Goal: Book appointment/travel/reservation

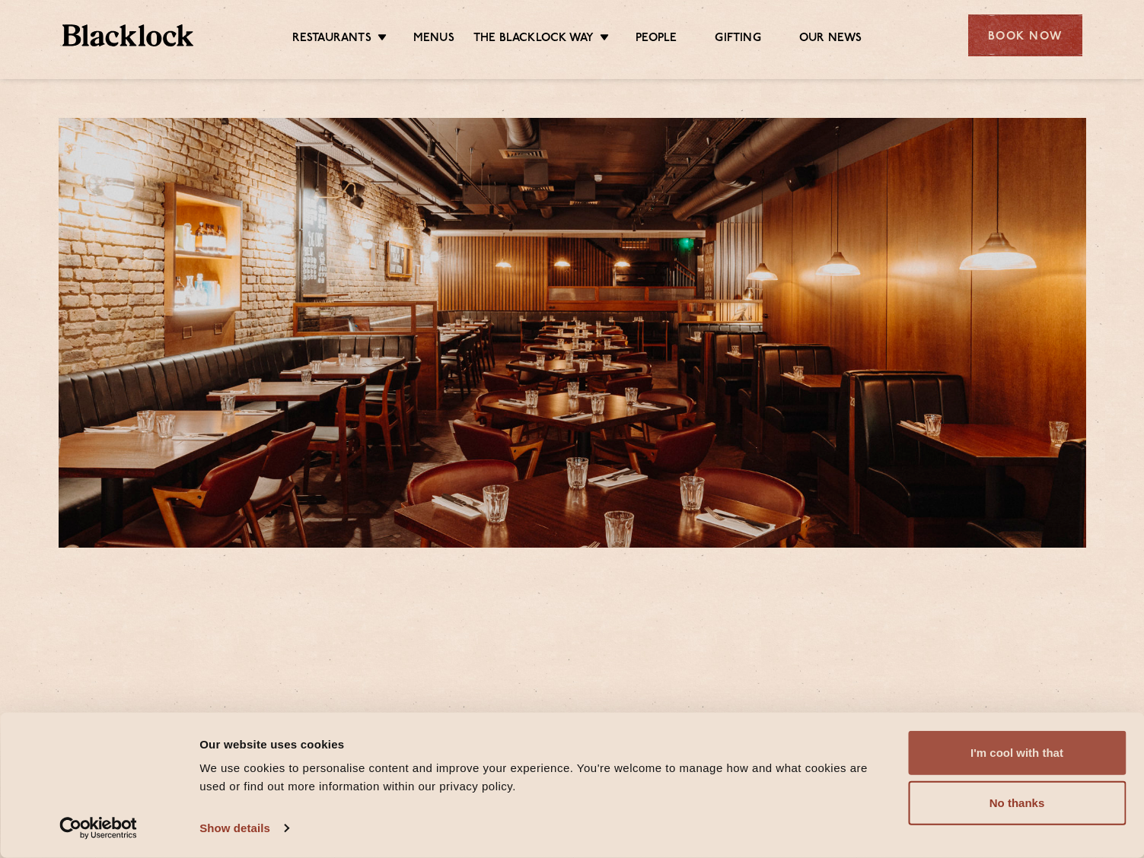
click at [1021, 732] on button "I'm cool with that" at bounding box center [1017, 753] width 218 height 44
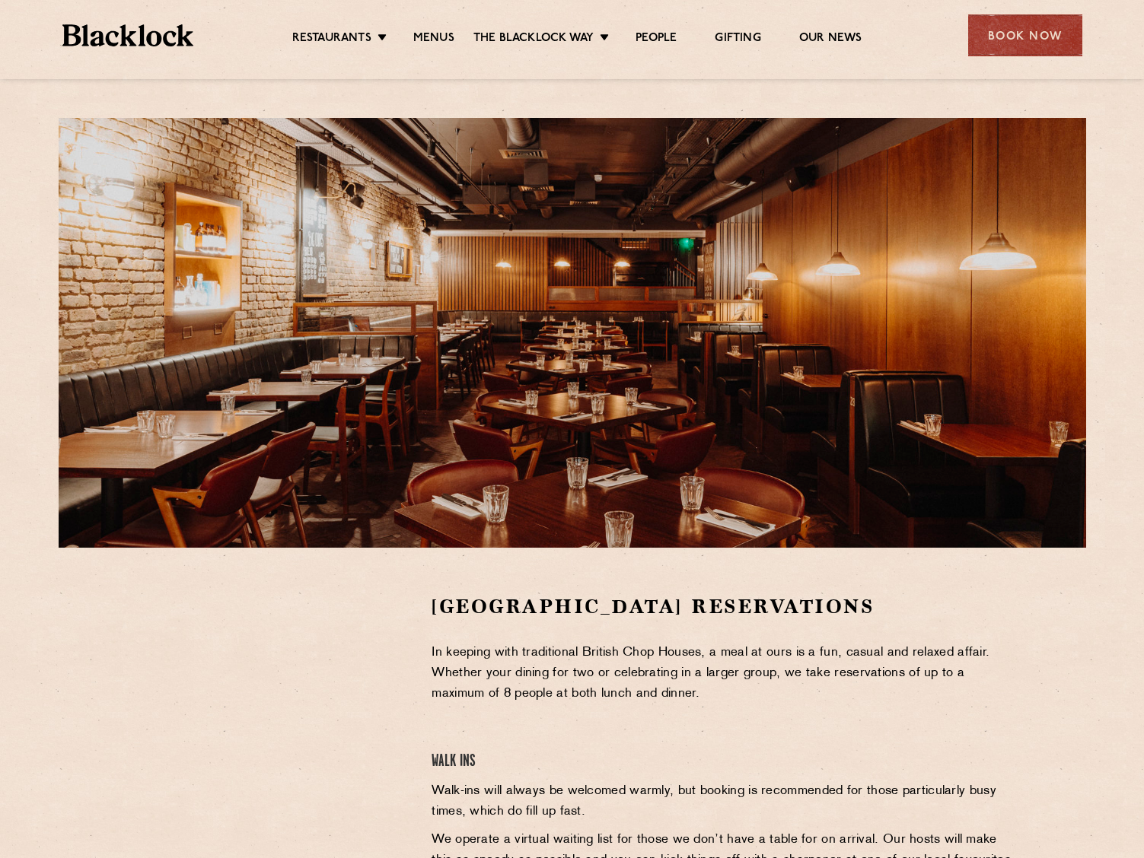
click at [1038, 60] on div "Restaurants Soho City Shoreditch Covent Garden Canary Wharf Manchester Birmingh…" at bounding box center [572, 34] width 1065 height 68
click at [562, 585] on section "Covent Garden Reservations In keeping with traditional British Chop Houses, a m…" at bounding box center [572, 820] width 1144 height 544
click at [550, 646] on p "In keeping with traditional British Chop Houses, a meal at ours is a fun, casua…" at bounding box center [723, 674] width 584 height 62
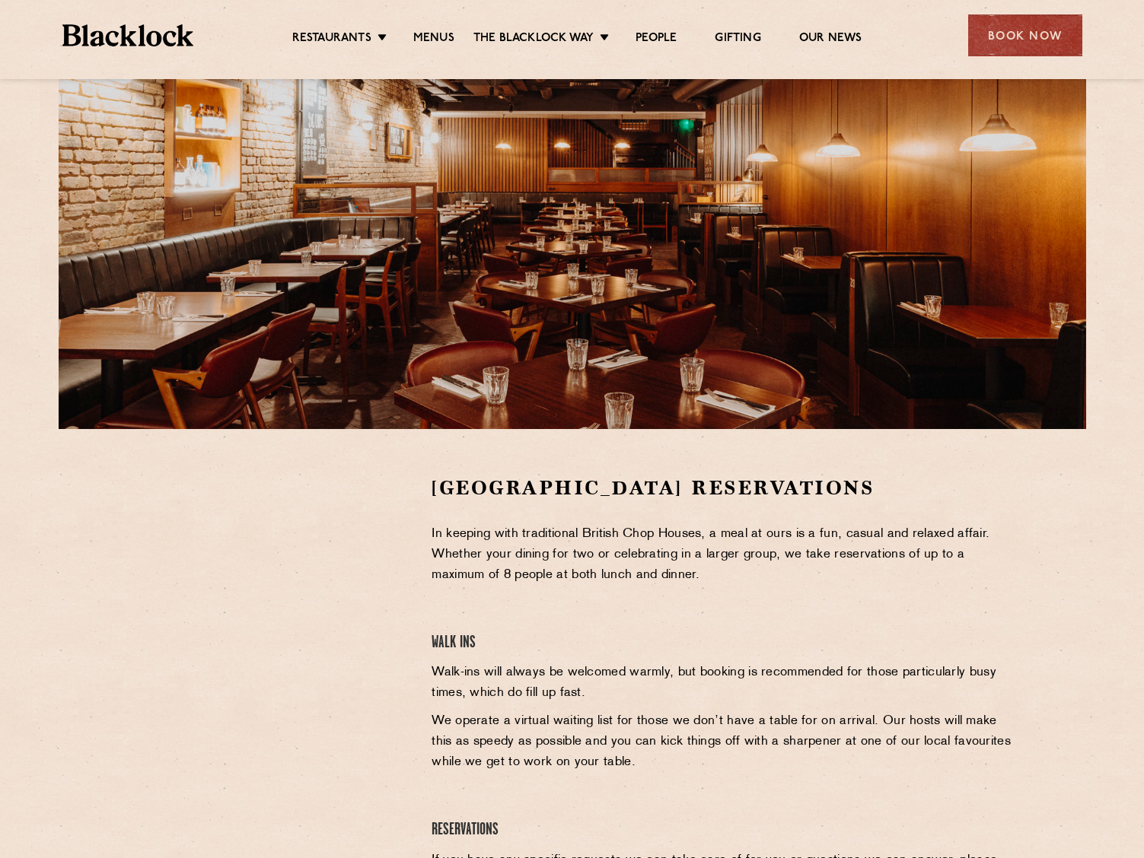
scroll to position [69, 0]
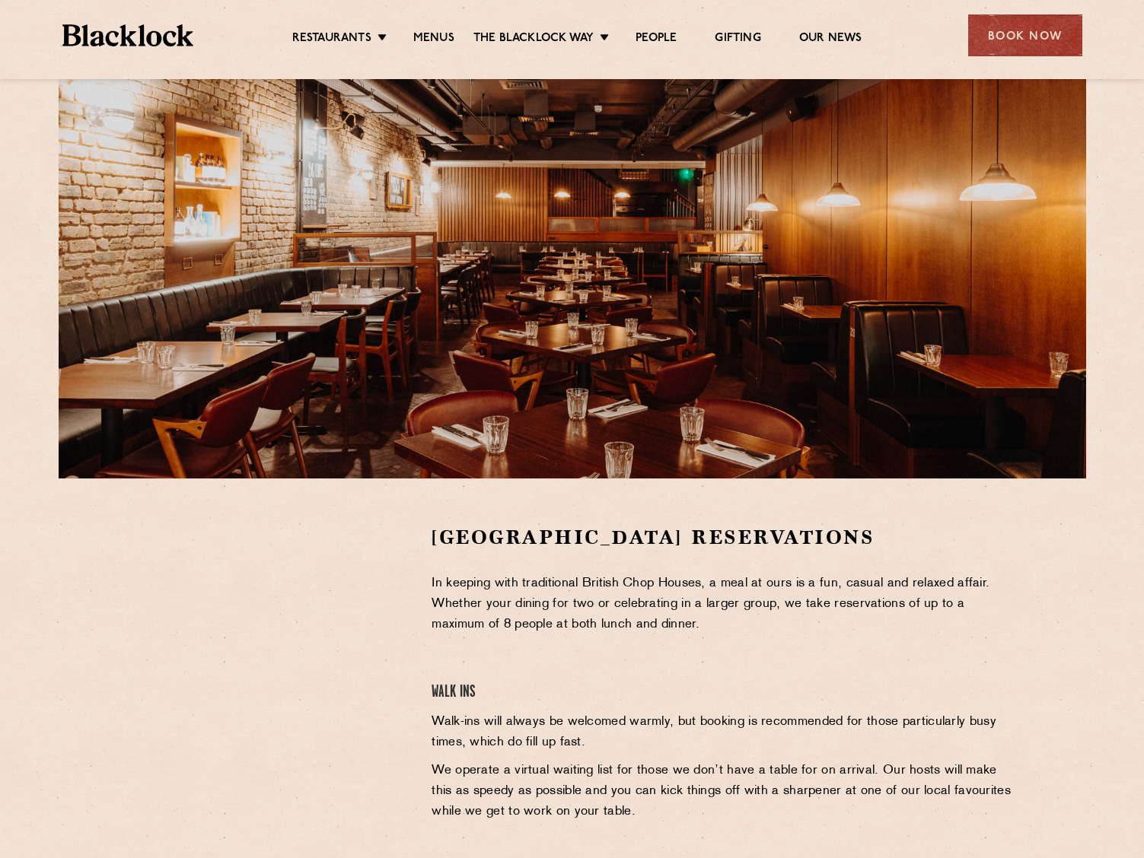
click at [723, 270] on div at bounding box center [572, 264] width 1027 height 430
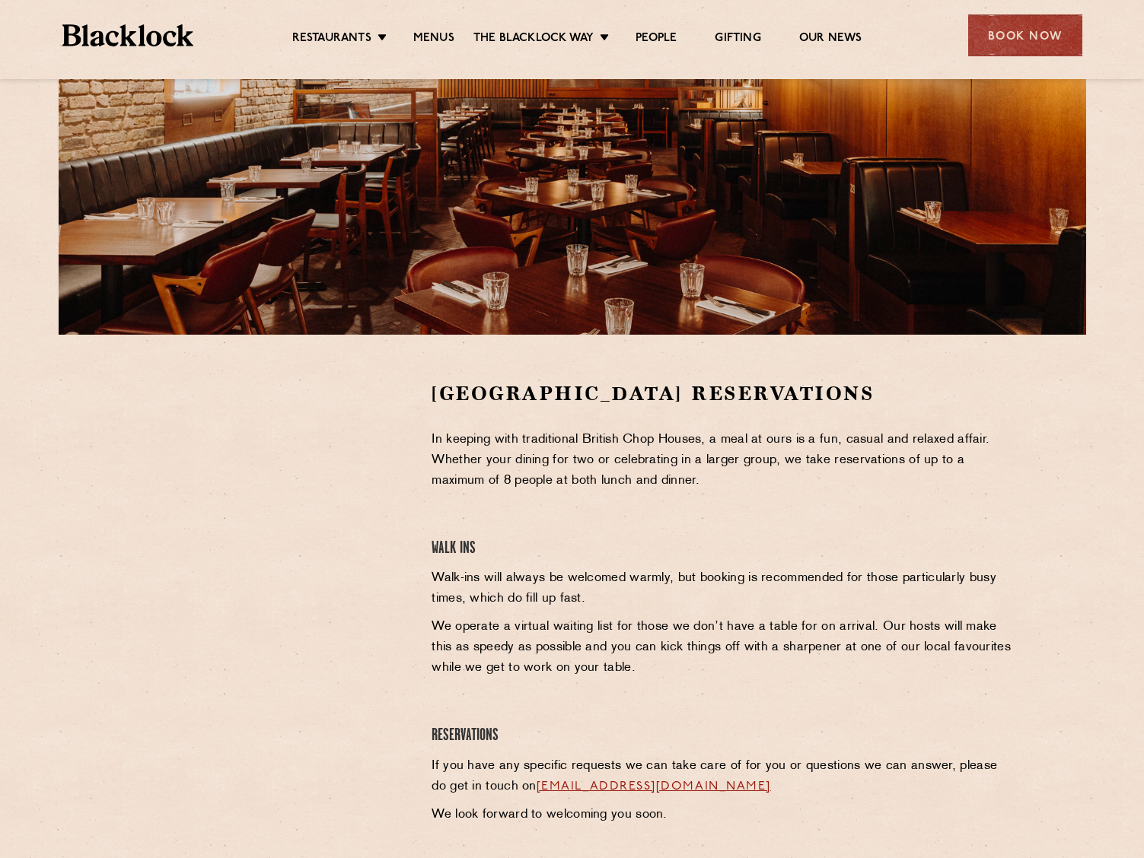
scroll to position [145, 0]
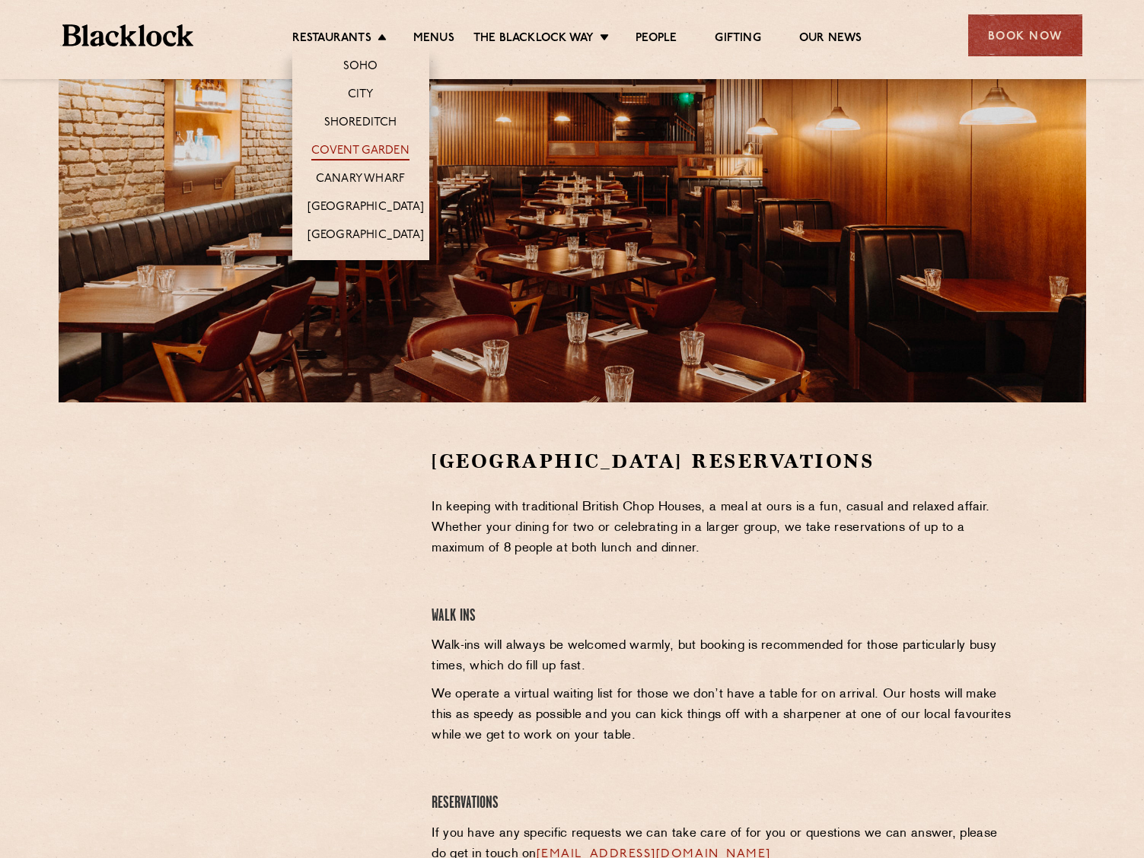
click at [381, 147] on link "Covent Garden" at bounding box center [360, 152] width 98 height 17
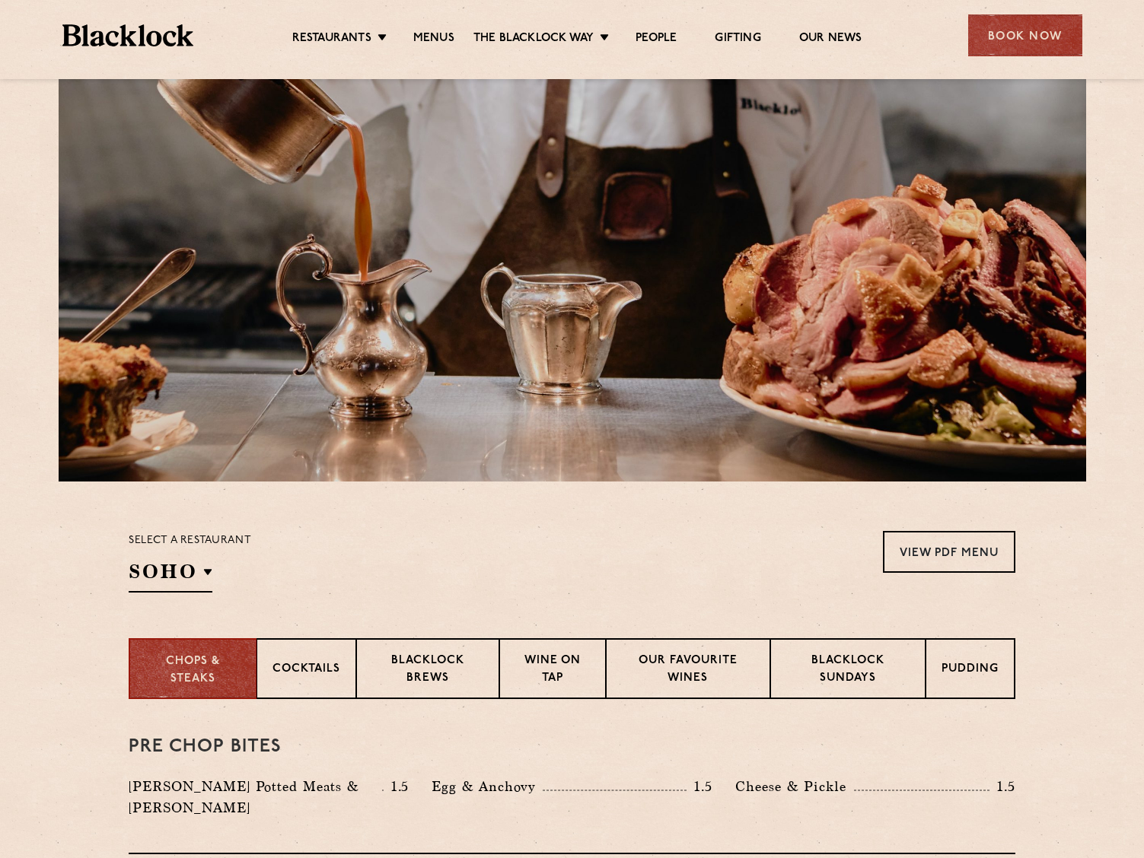
scroll to position [76, 0]
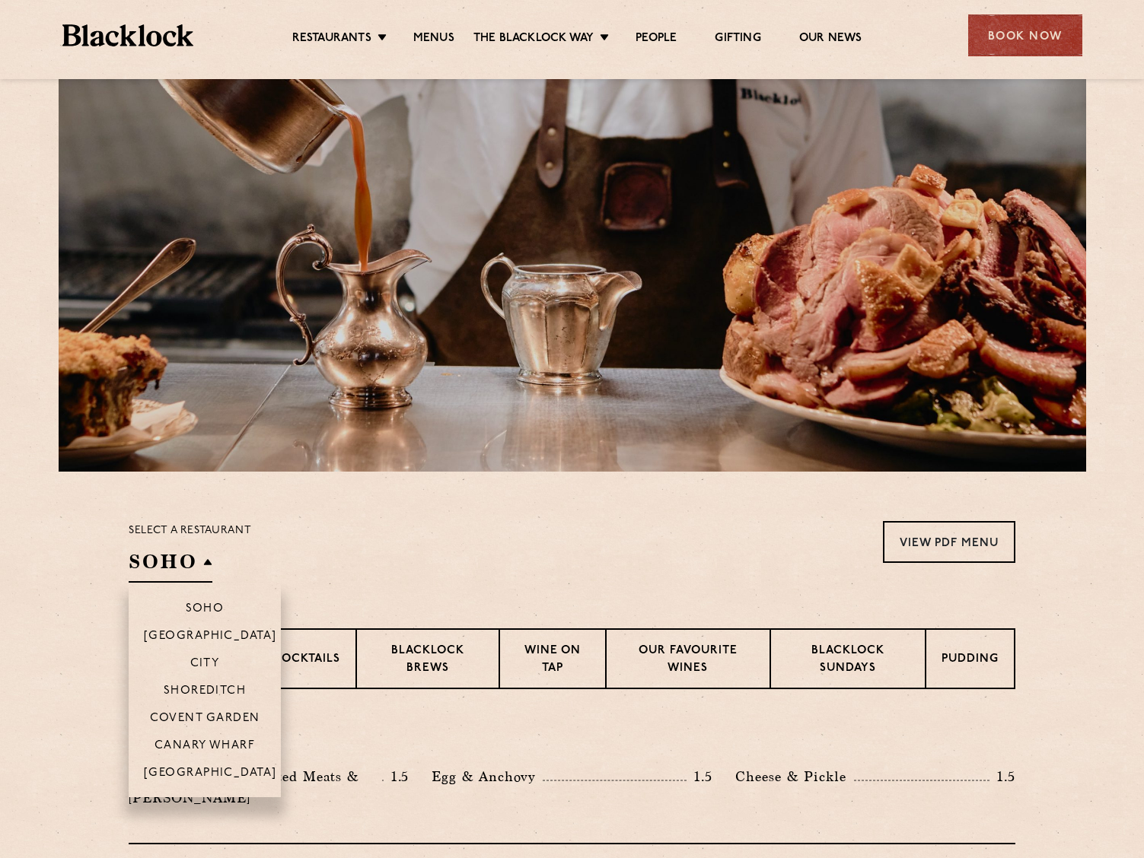
click at [182, 553] on h2 "SOHO" at bounding box center [171, 566] width 84 height 34
click at [218, 715] on p "Covent Garden" at bounding box center [205, 719] width 110 height 15
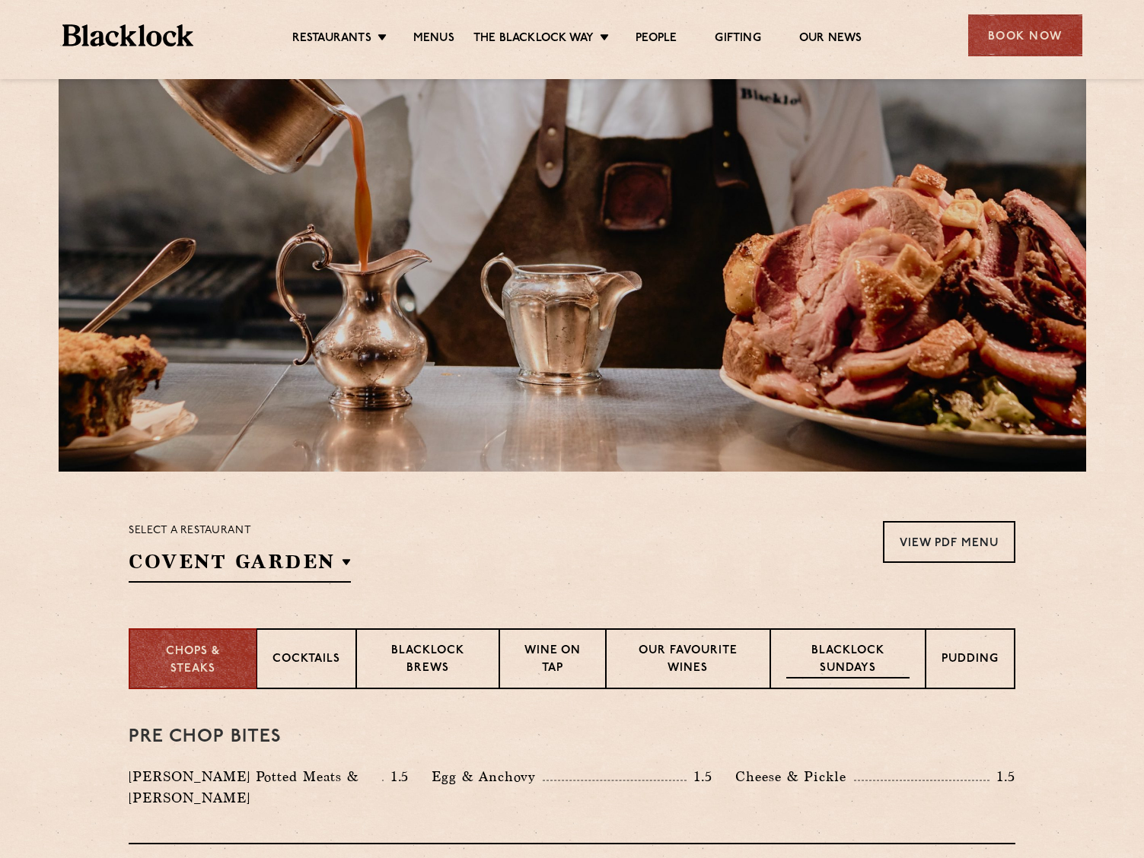
click at [842, 657] on p "Blacklock Sundays" at bounding box center [847, 661] width 123 height 36
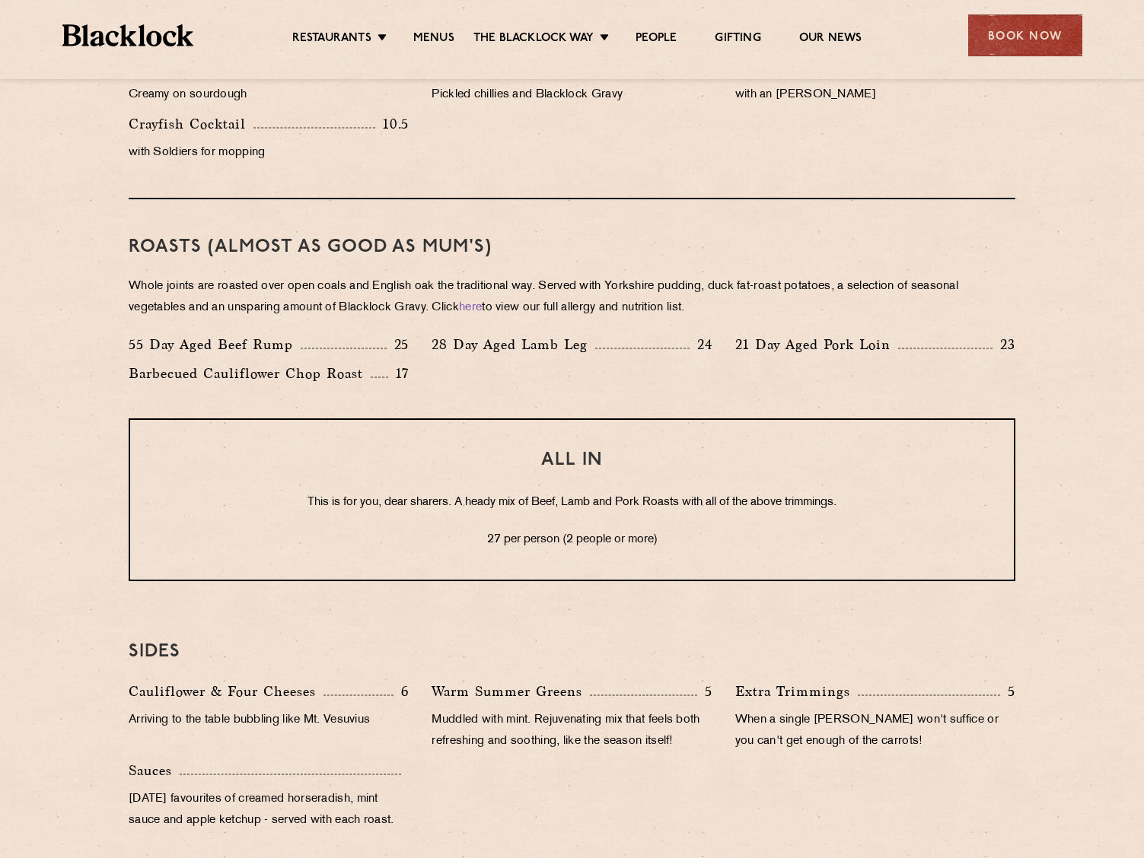
scroll to position [886, 0]
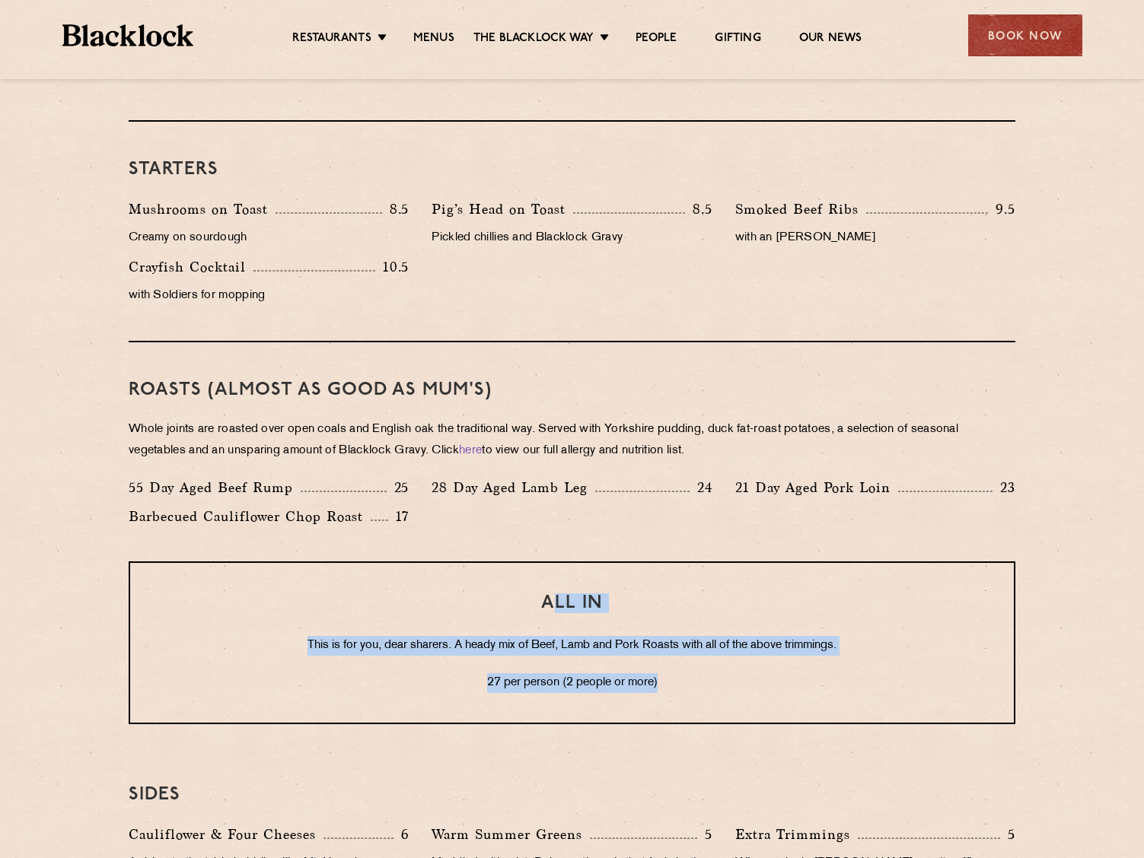
drag, startPoint x: 556, startPoint y: 603, endPoint x: 686, endPoint y: 679, distance: 150.7
click at [686, 679] on div "ALL IN This is for you, dear sharers. A heady mix of Beef, Lamb and Pork Roasts…" at bounding box center [572, 643] width 887 height 163
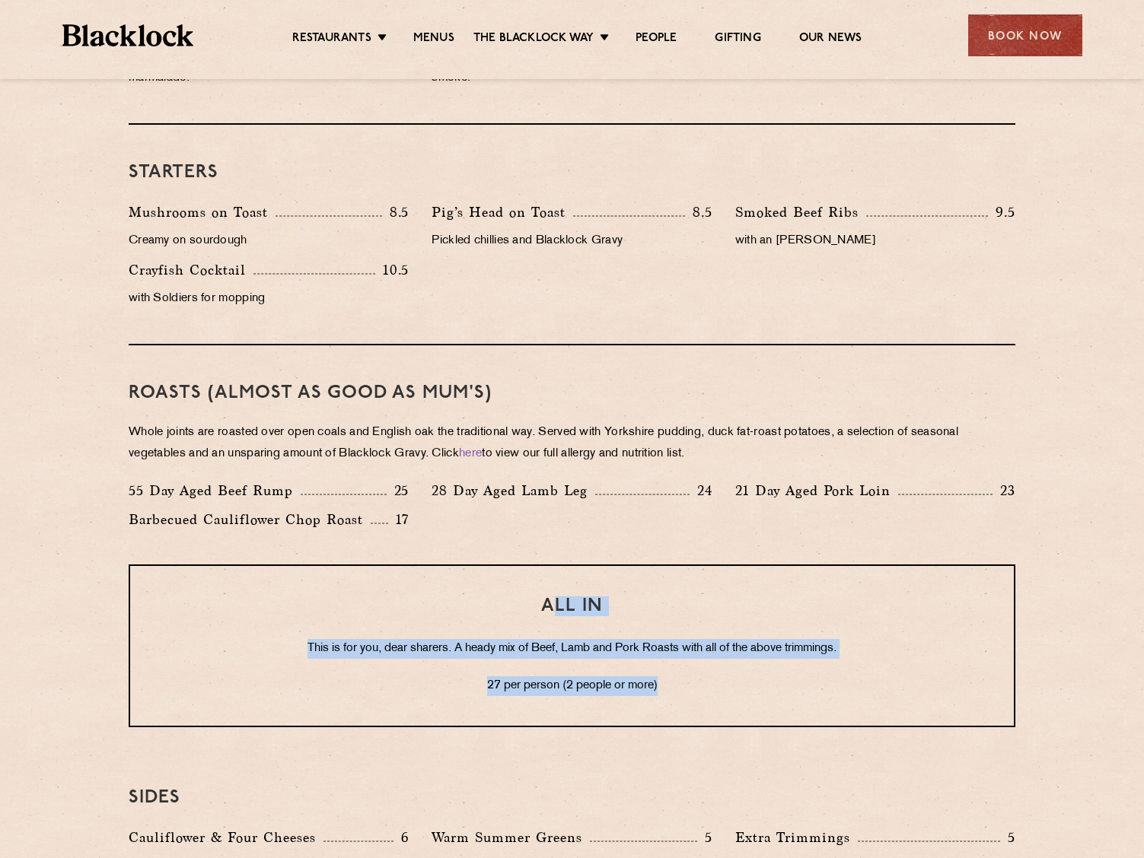
scroll to position [581, 0]
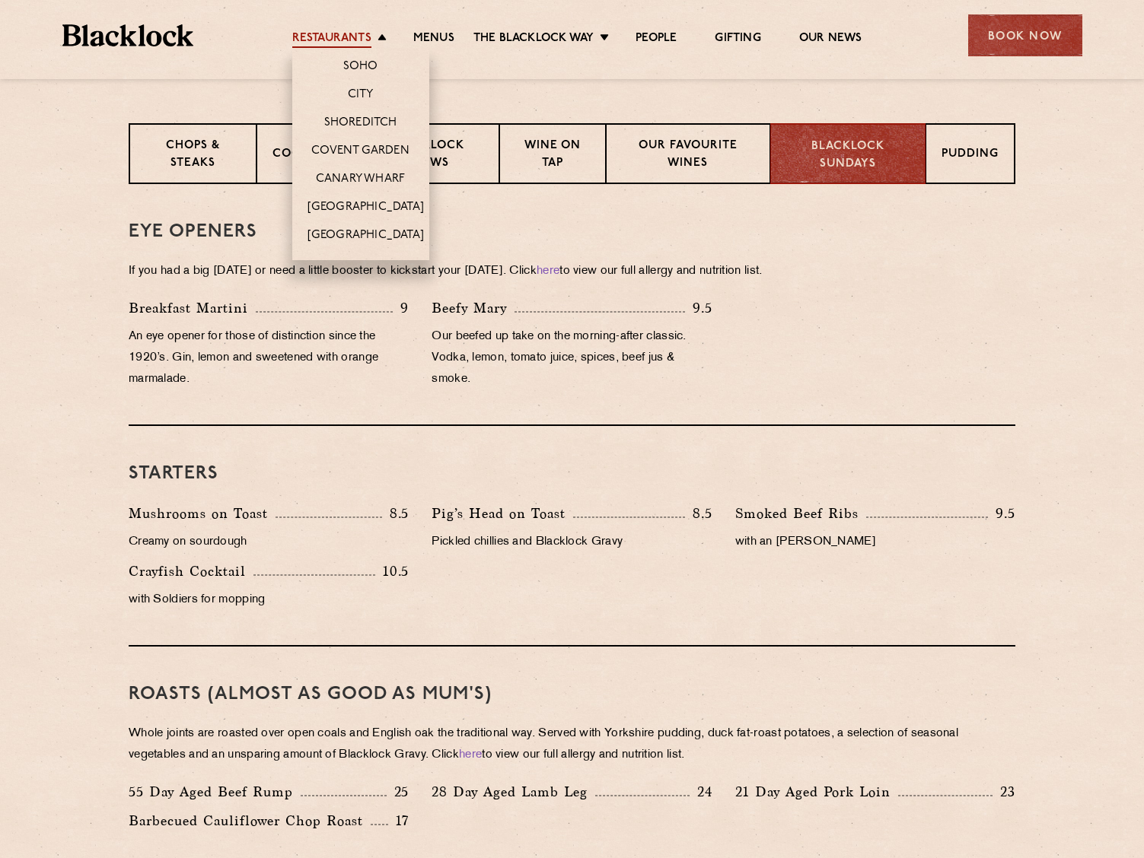
click at [356, 40] on link "Restaurants" at bounding box center [331, 39] width 79 height 17
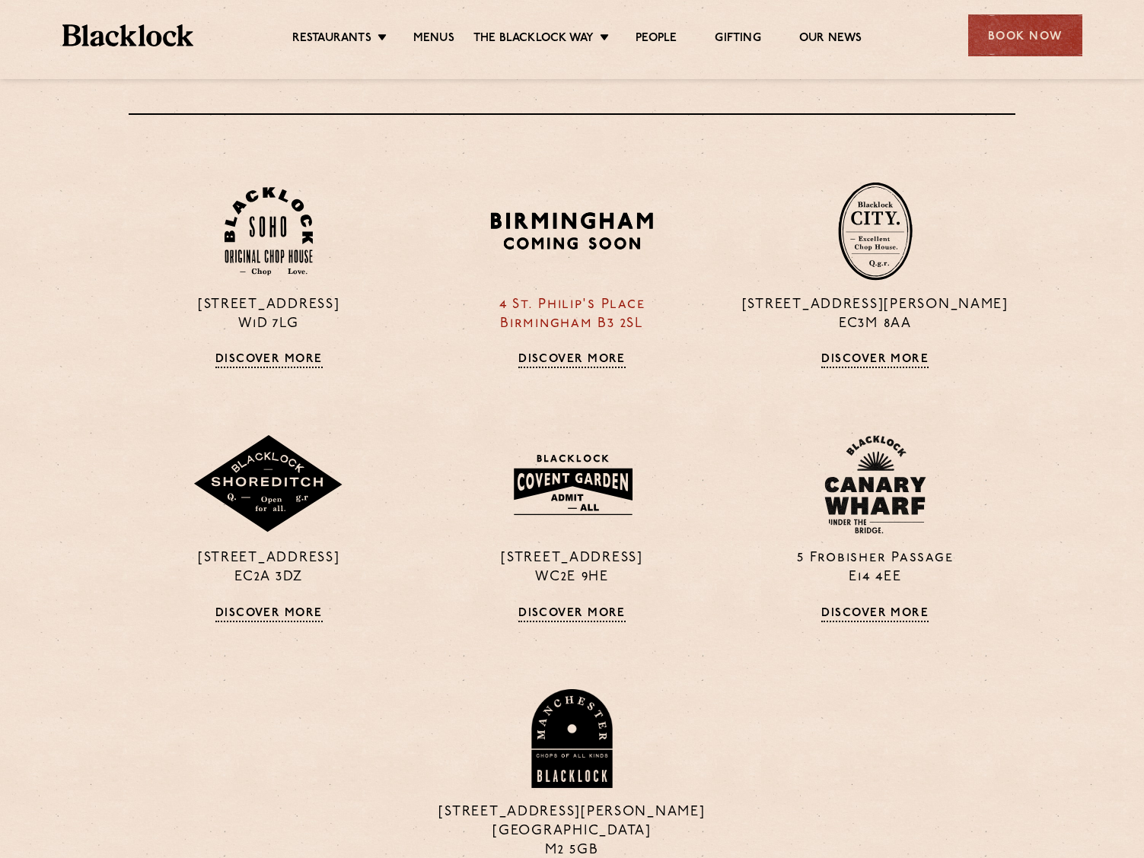
scroll to position [609, 0]
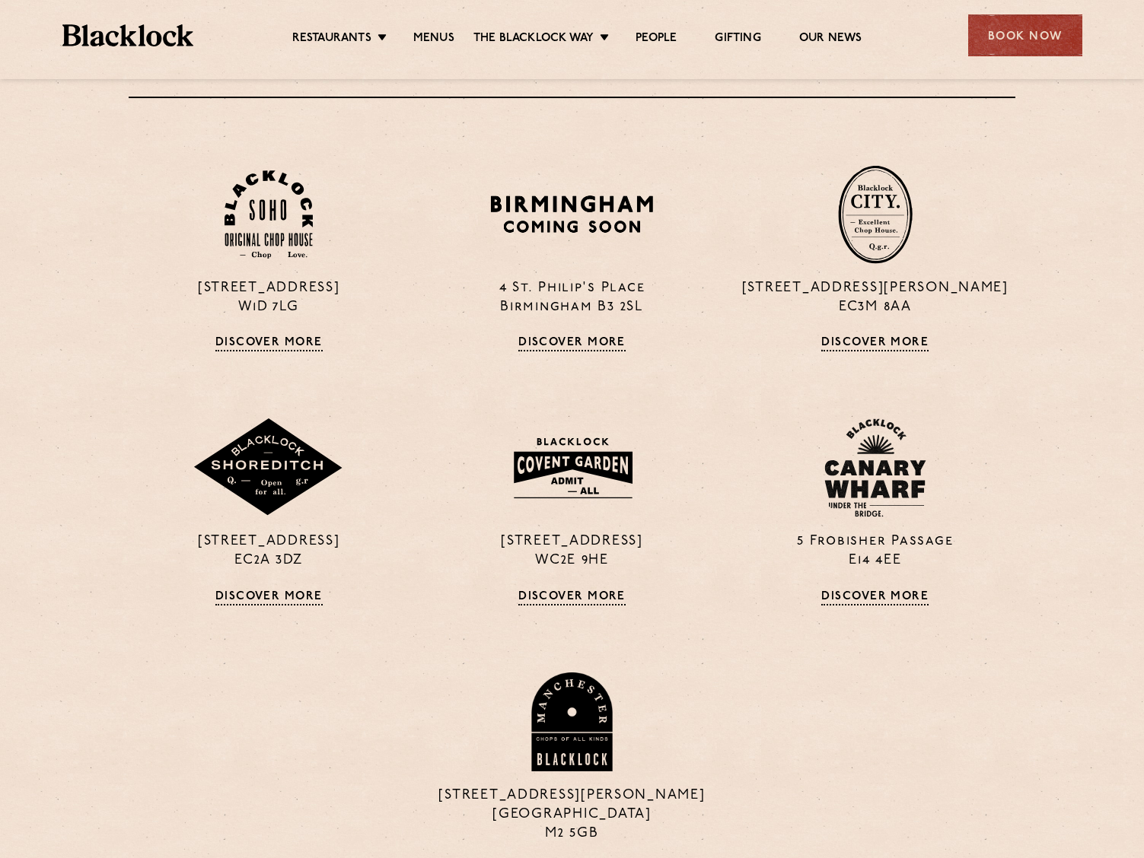
click at [109, 3] on div "Restaurants [GEOGRAPHIC_DATA] [GEOGRAPHIC_DATA] [GEOGRAPHIC_DATA] [GEOGRAPHIC_D…" at bounding box center [572, 34] width 1065 height 68
click at [161, 45] on img at bounding box center [128, 35] width 132 height 22
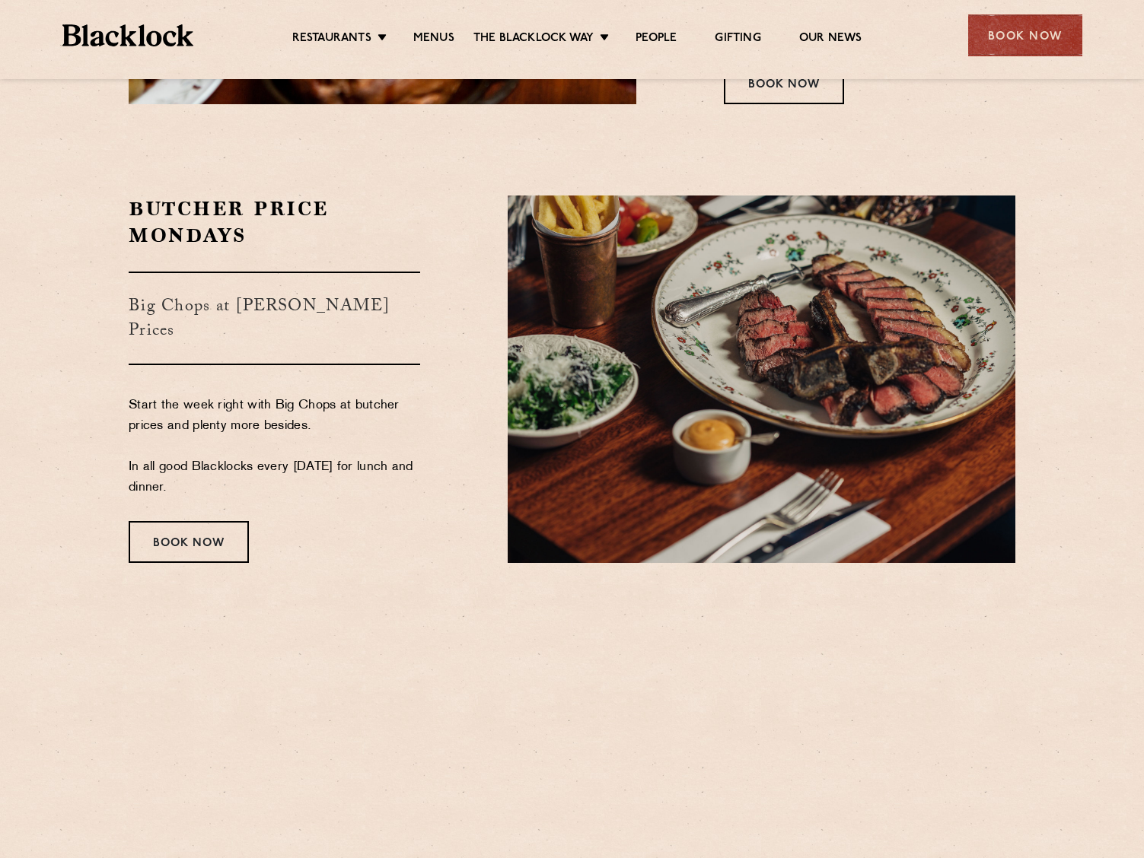
scroll to position [2740, 0]
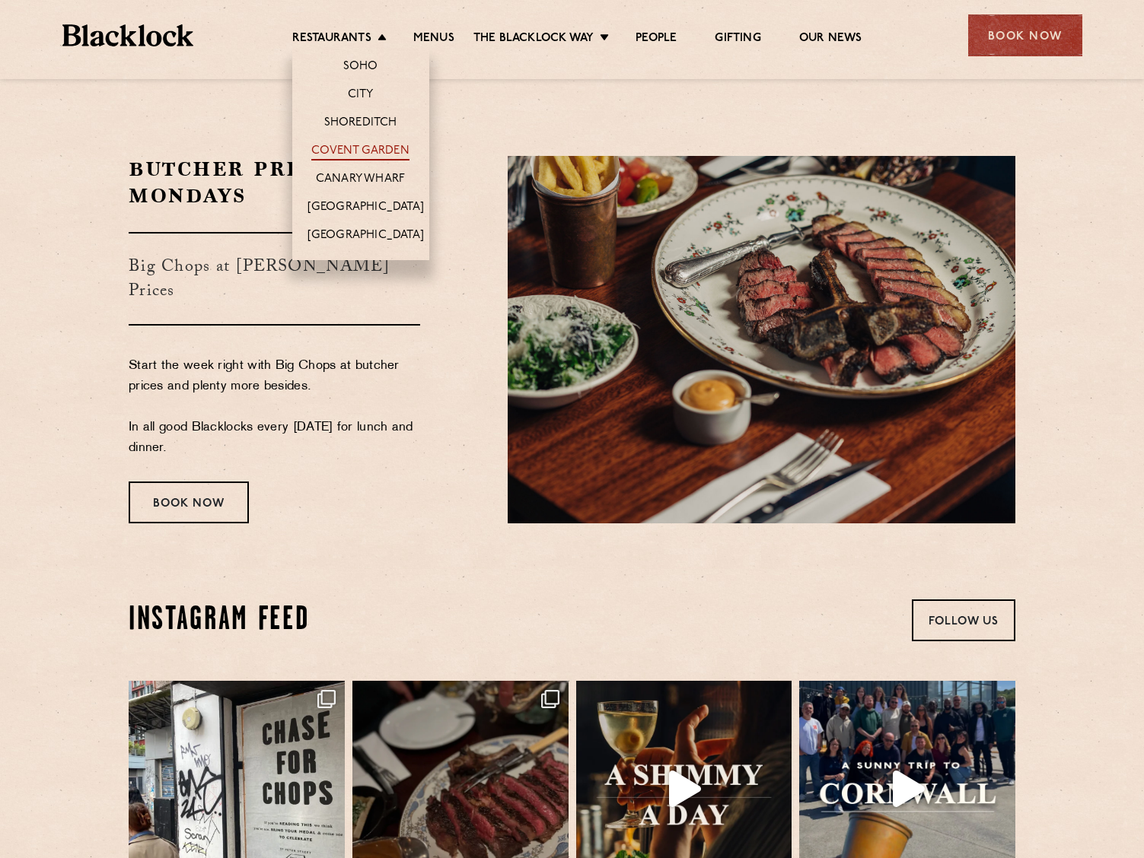
click at [376, 145] on link "Covent Garden" at bounding box center [360, 152] width 98 height 17
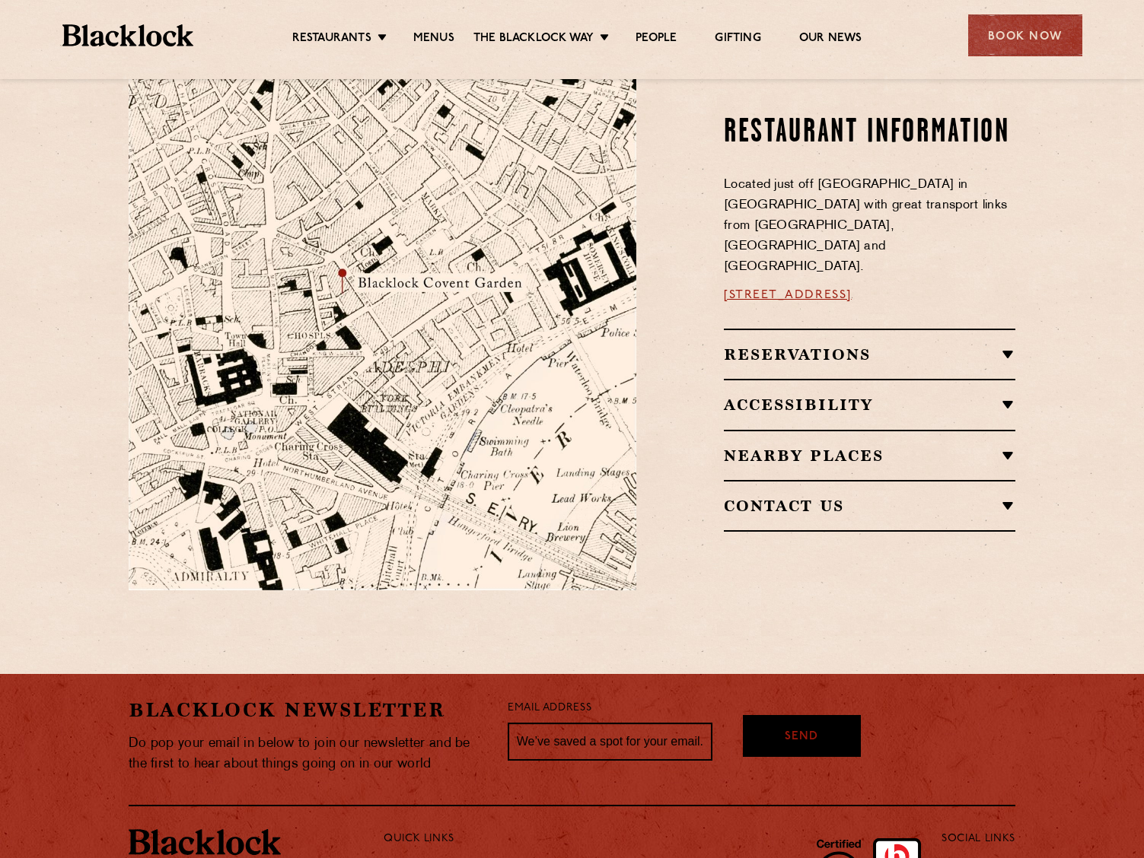
scroll to position [423, 0]
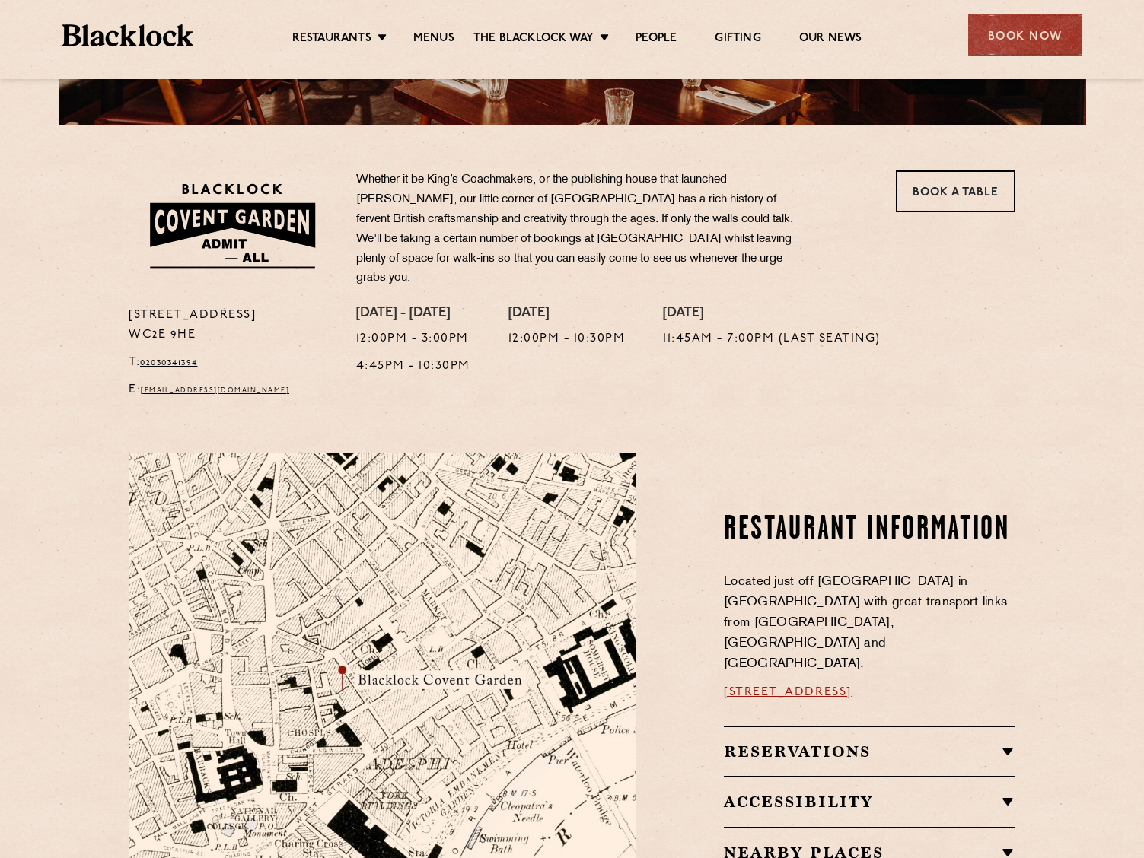
click at [879, 735] on div "Reservations Walk-Ins Walk-ins are always warmly welcome. Do pop in and we’ll g…" at bounding box center [869, 751] width 291 height 50
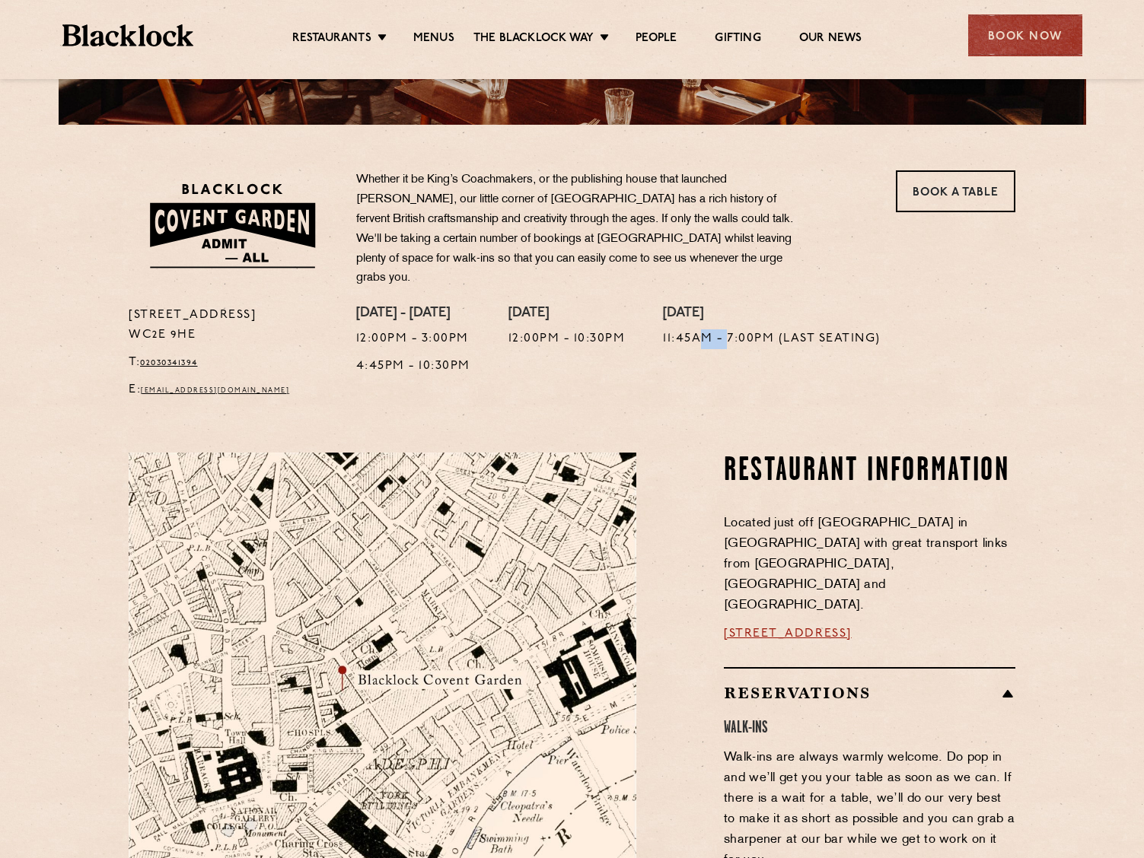
drag, startPoint x: 731, startPoint y: 330, endPoint x: 702, endPoint y: 361, distance: 43.1
click at [702, 361] on div "Sunday 11:45am - 7:00pm (Last Seating)" at bounding box center [772, 357] width 218 height 102
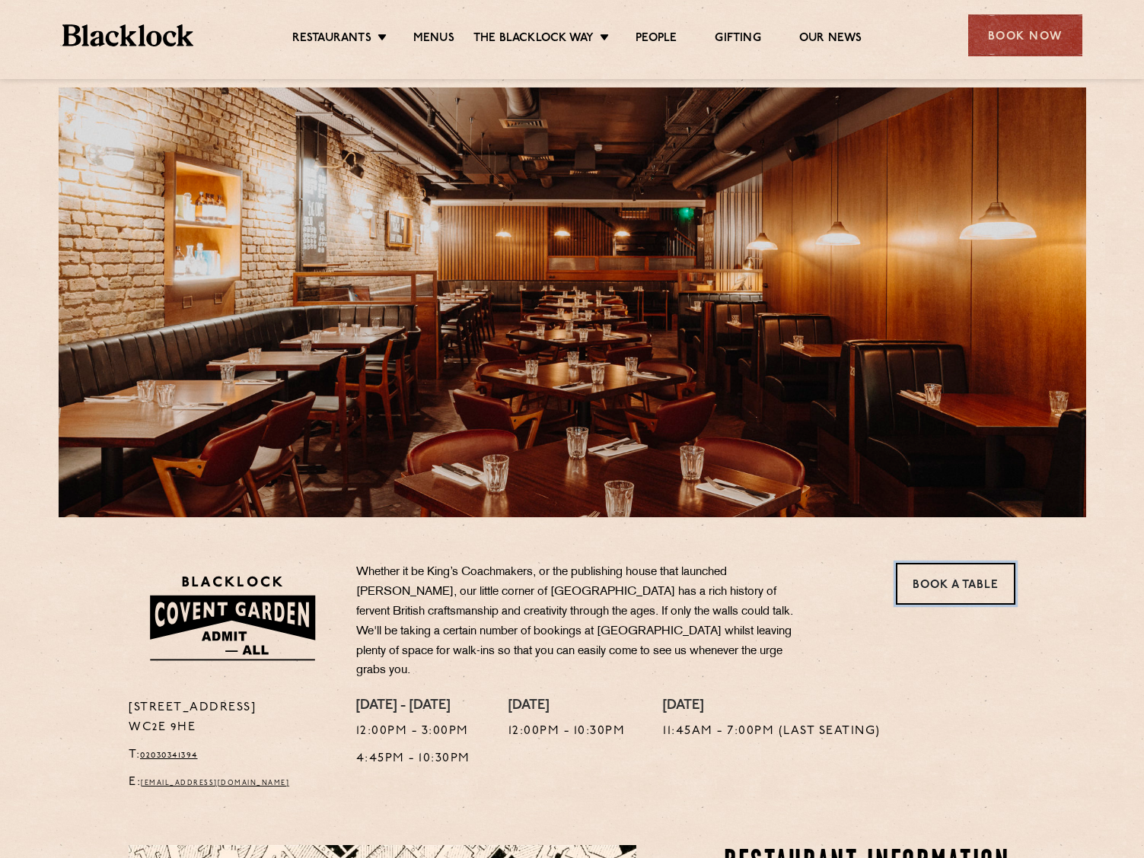
scroll to position [0, 0]
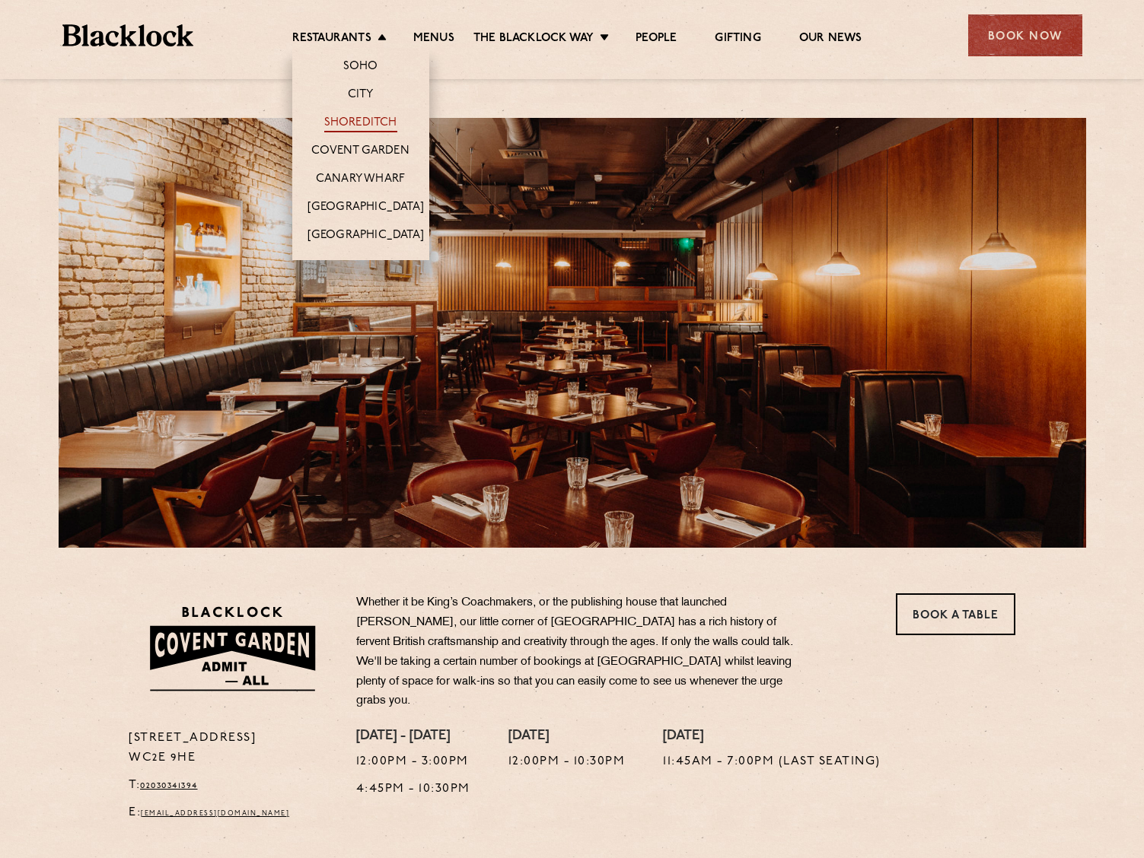
click at [379, 121] on link "Shoreditch" at bounding box center [360, 124] width 73 height 17
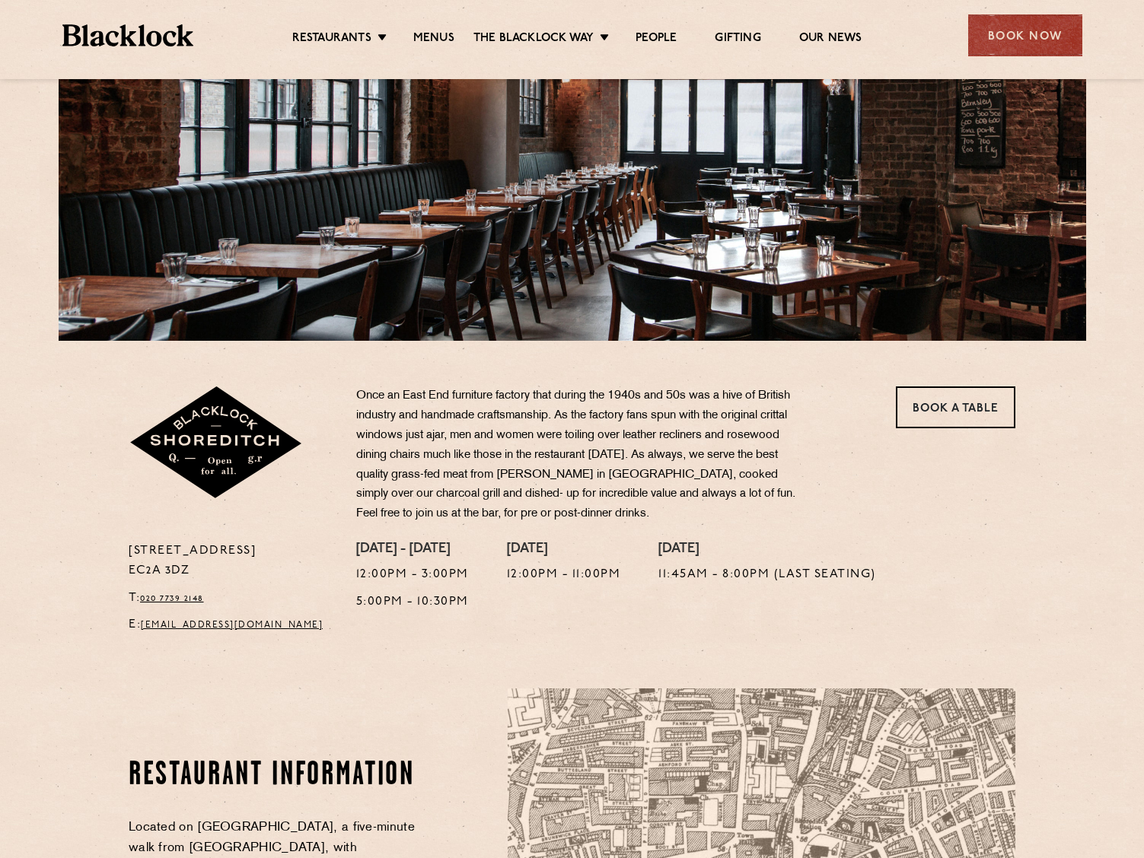
scroll to position [152, 0]
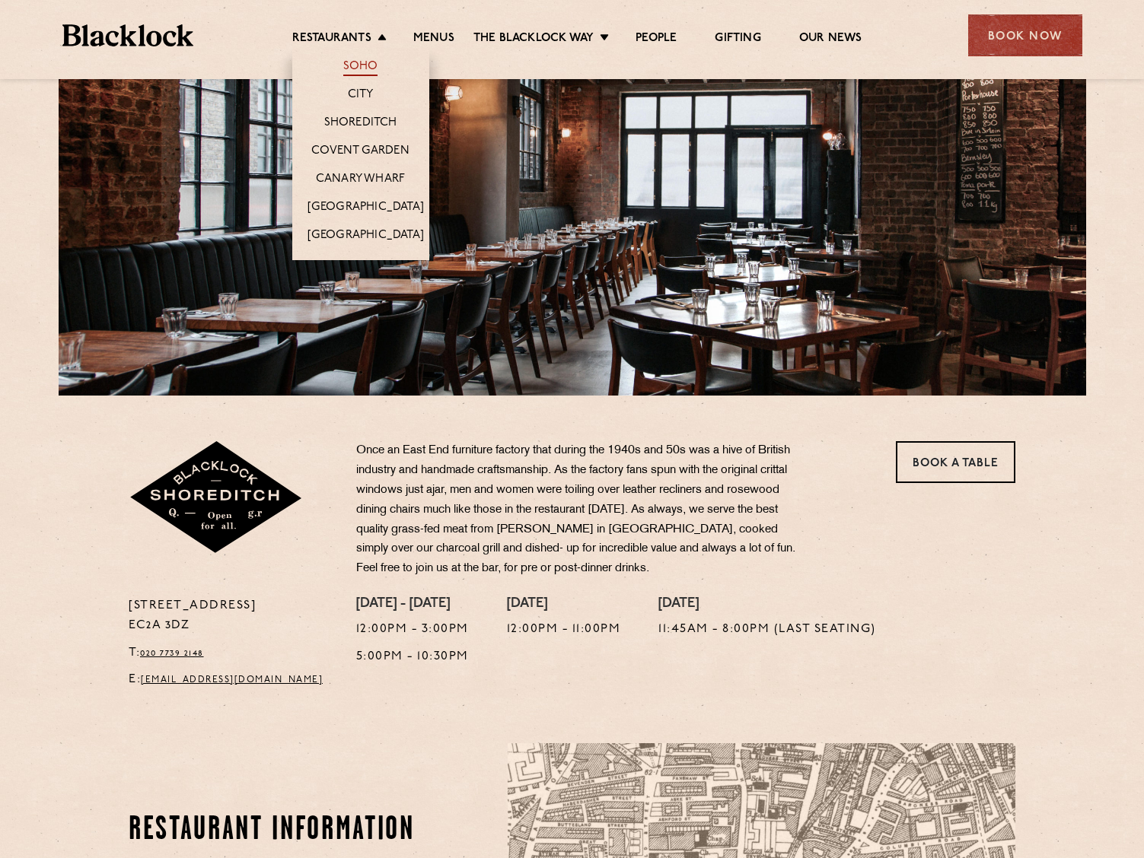
click at [364, 72] on link "Soho" at bounding box center [360, 67] width 35 height 17
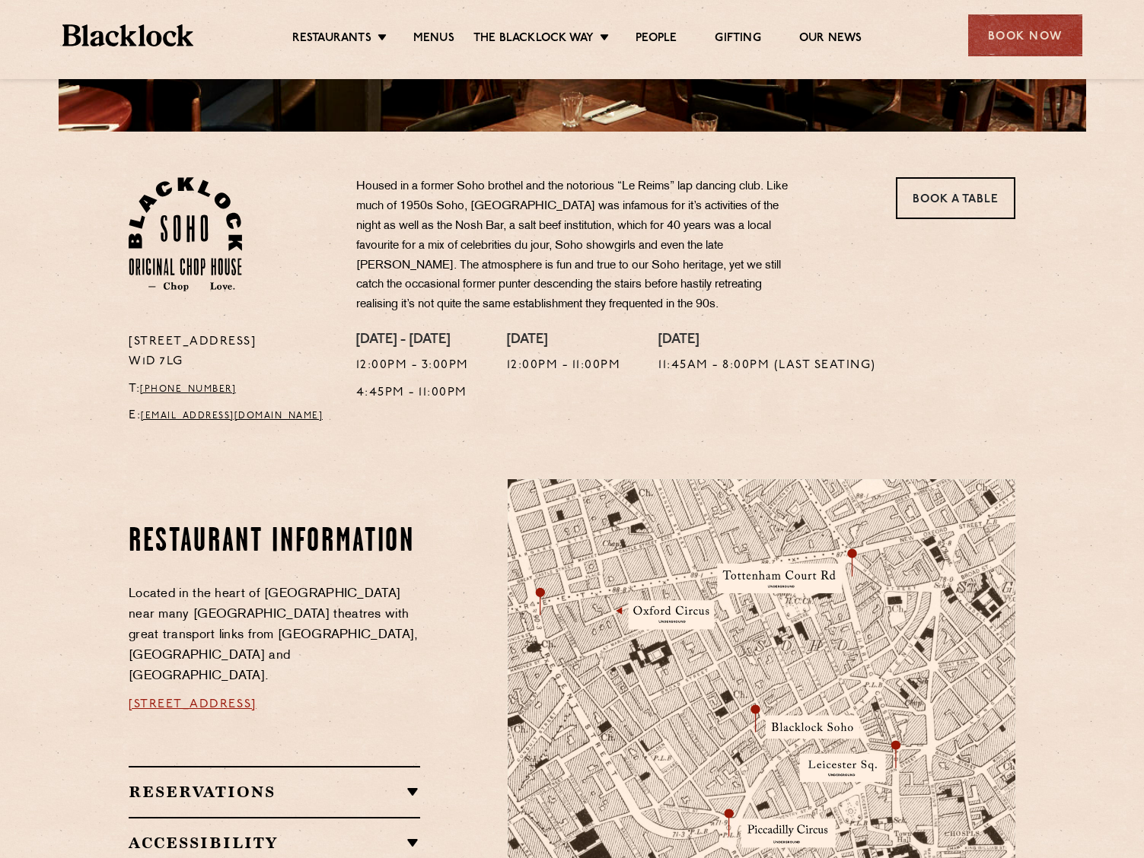
scroll to position [228, 0]
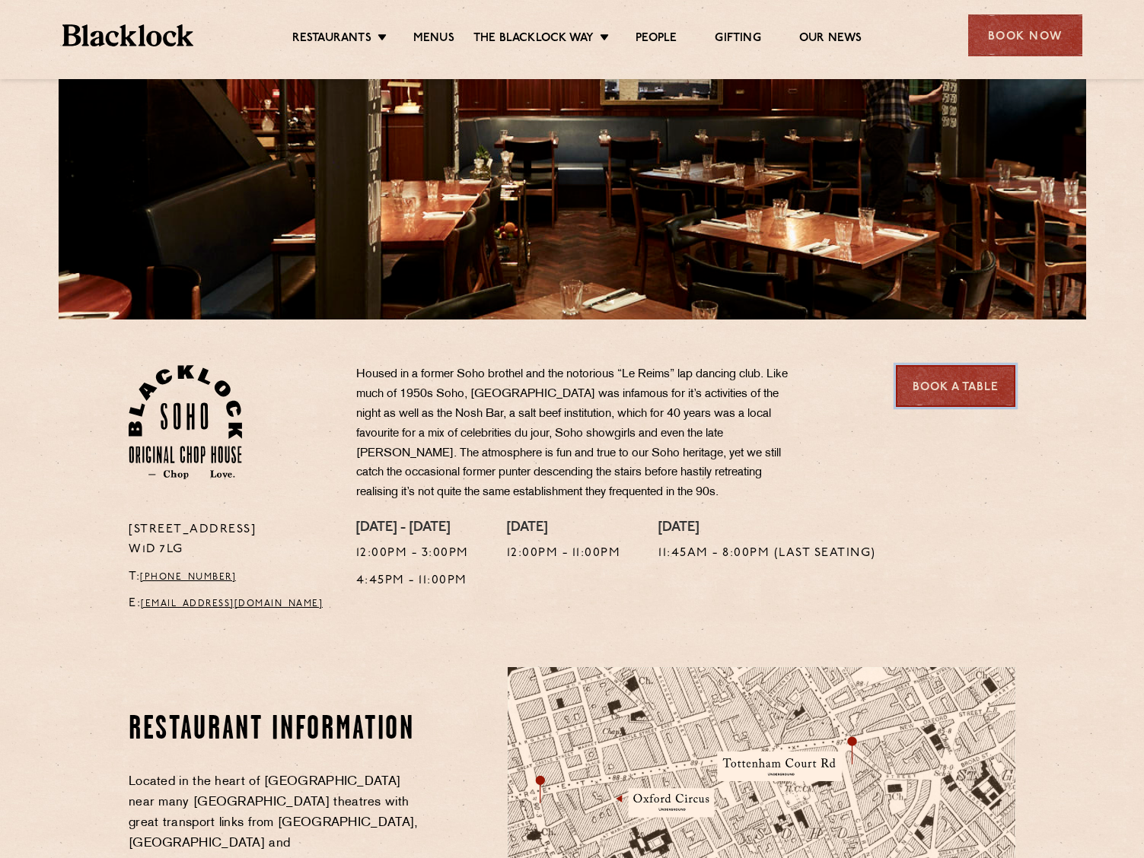
click at [950, 405] on link "Book a Table" at bounding box center [955, 386] width 119 height 42
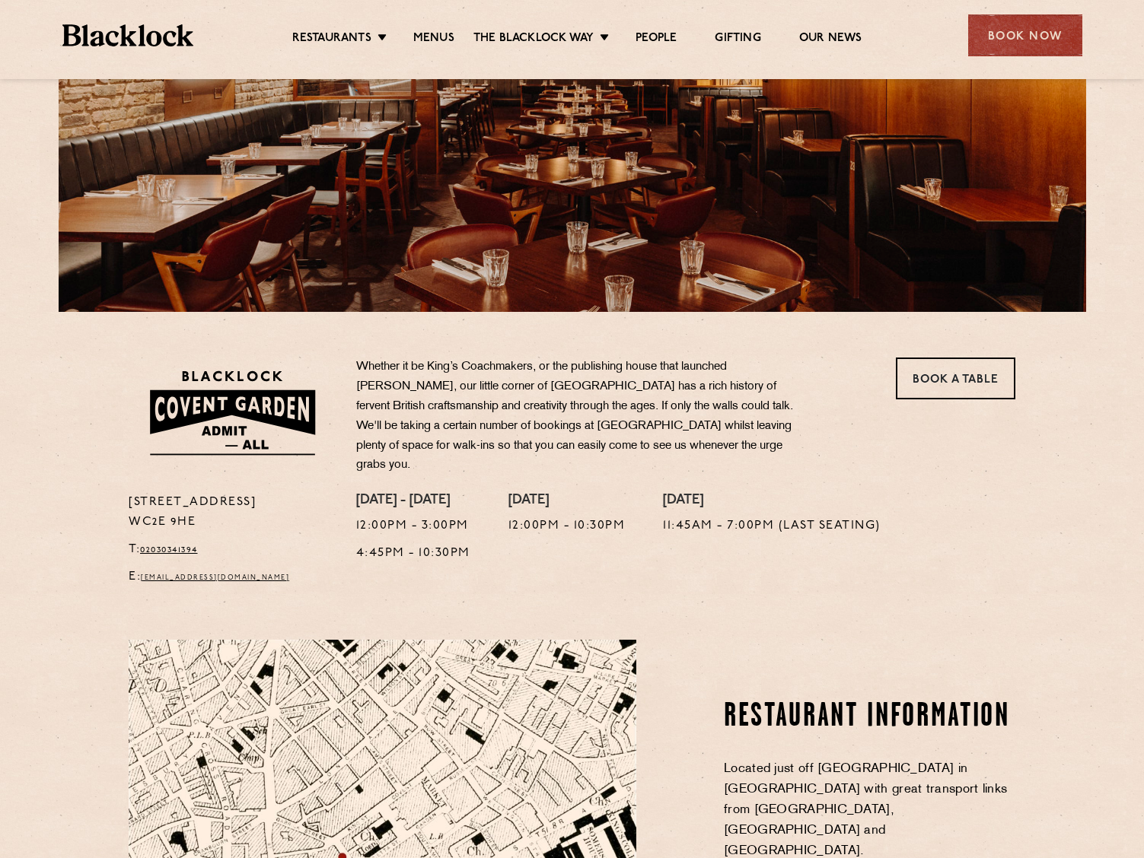
scroll to position [304, 0]
